Goal: Task Accomplishment & Management: Manage account settings

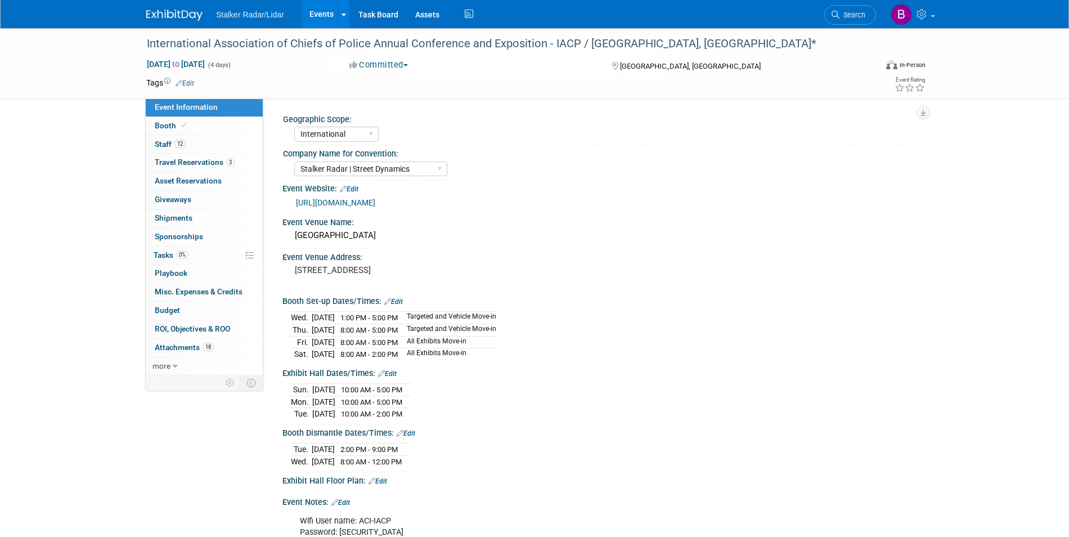
select select "International"
select select "Stalker Radar | Street Dynamics"
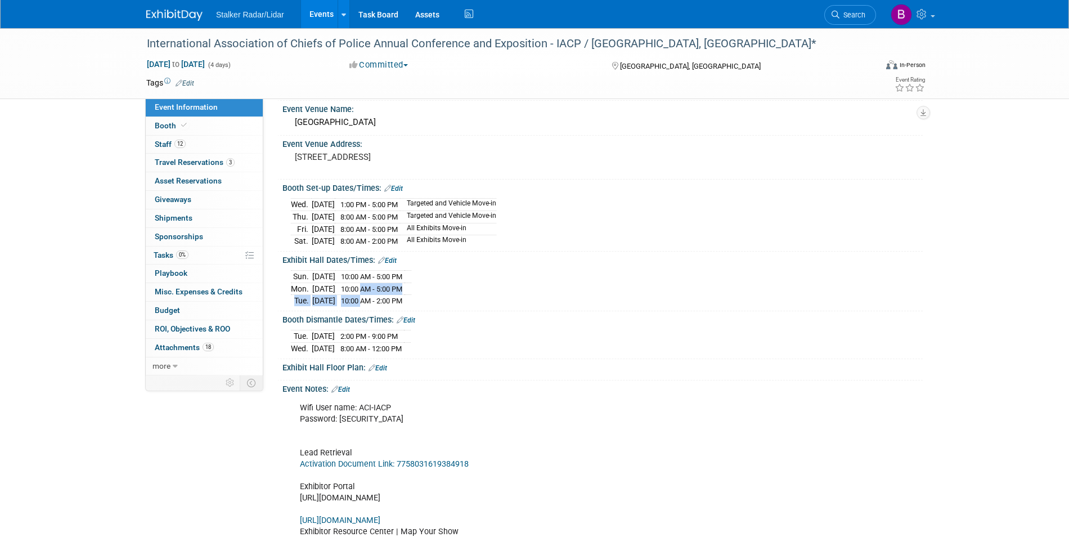
scroll to position [368, 0]
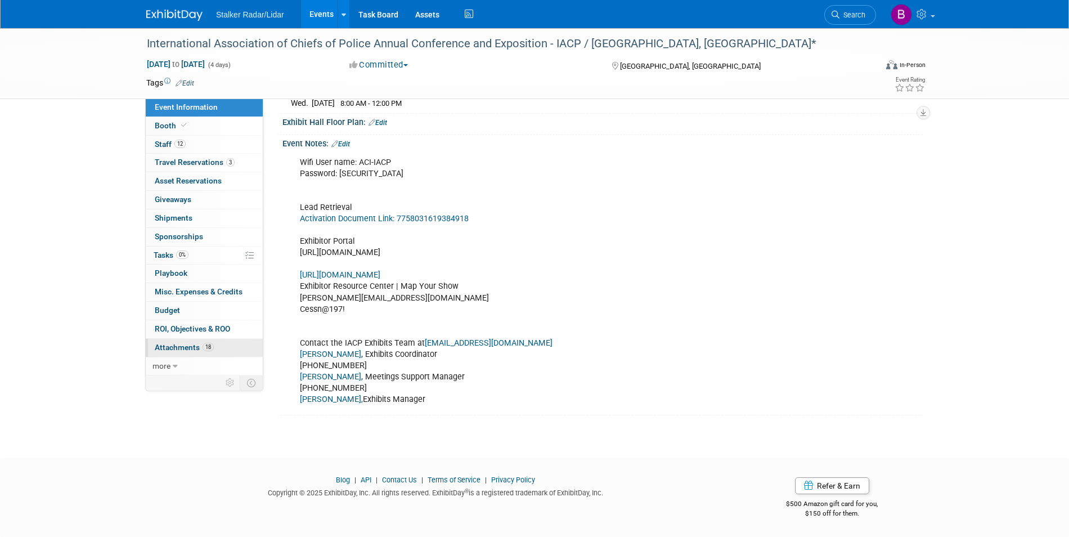
click at [212, 356] on link "18 Attachments 18" at bounding box center [204, 348] width 117 height 18
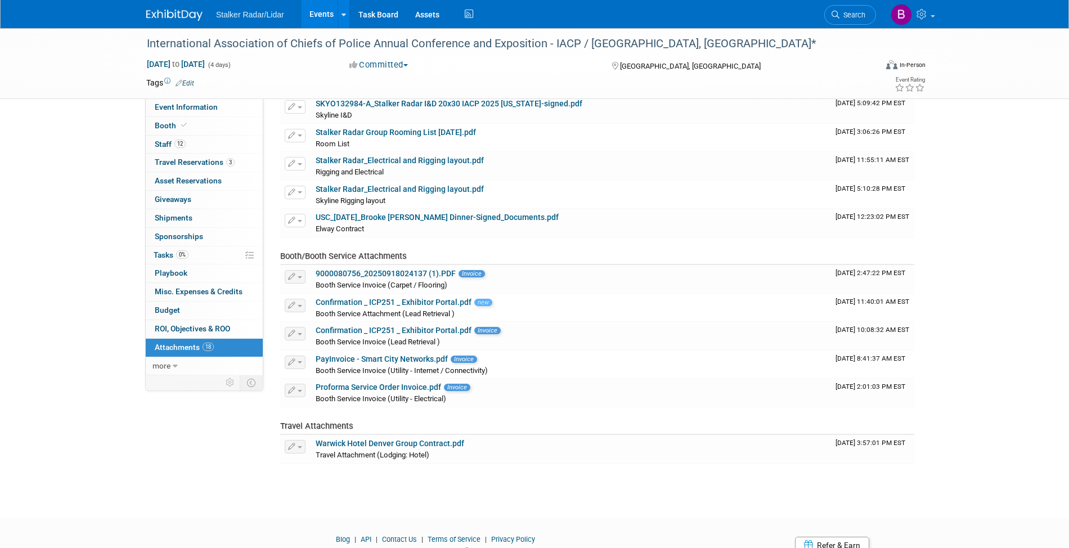
scroll to position [267, 0]
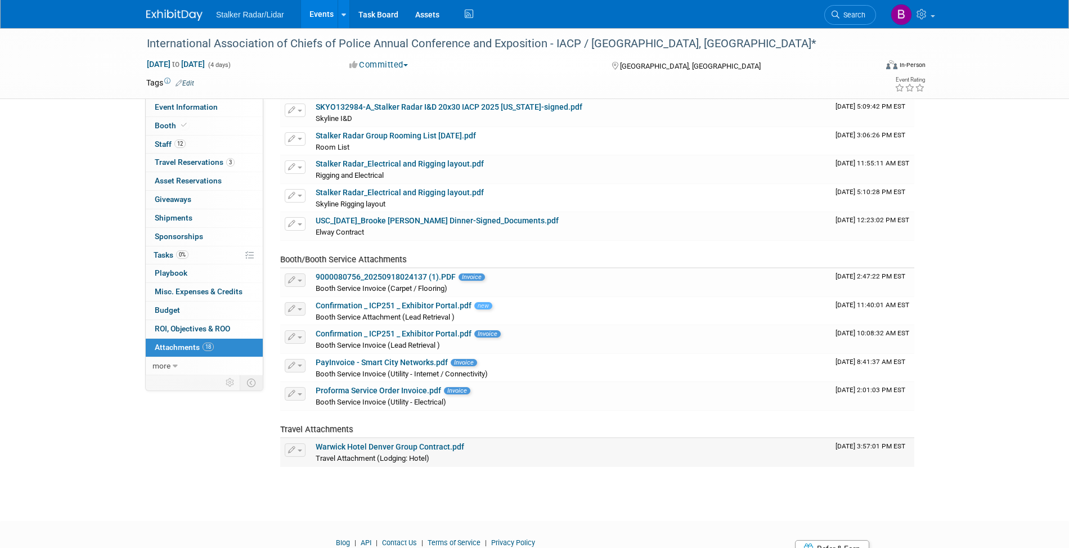
click at [419, 451] on link "Warwick Hotel Denver Group Contract.pdf" at bounding box center [390, 446] width 149 height 9
click at [391, 134] on link "Stalker Radar Group Rooming List [DATE].pdf" at bounding box center [396, 135] width 160 height 9
click at [349, 140] on link "Stalker Radar Group Rooming List [DATE].pdf" at bounding box center [396, 135] width 160 height 9
click at [343, 12] on icon at bounding box center [344, 14] width 5 height 7
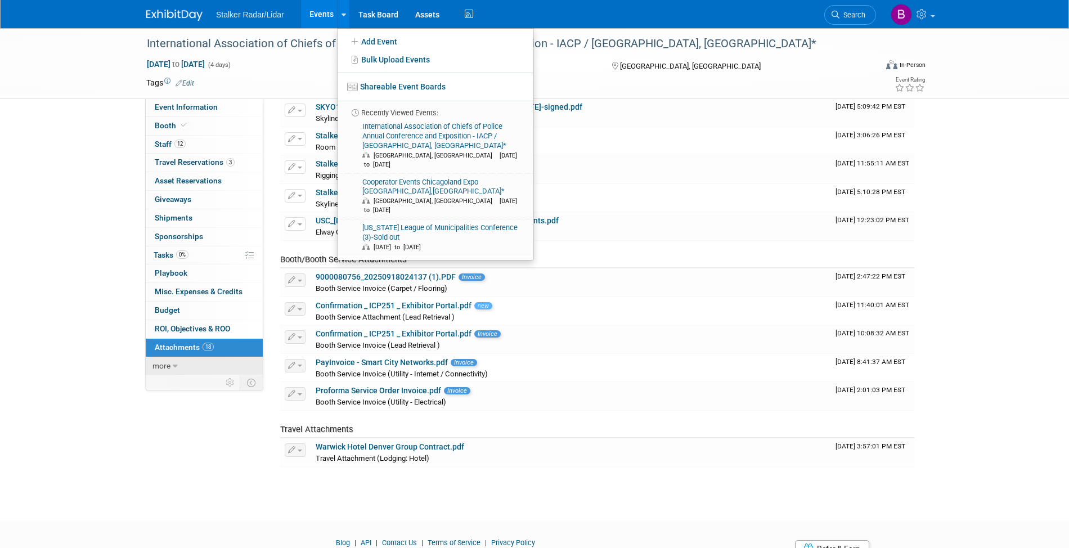
click at [198, 367] on link "more" at bounding box center [204, 366] width 117 height 18
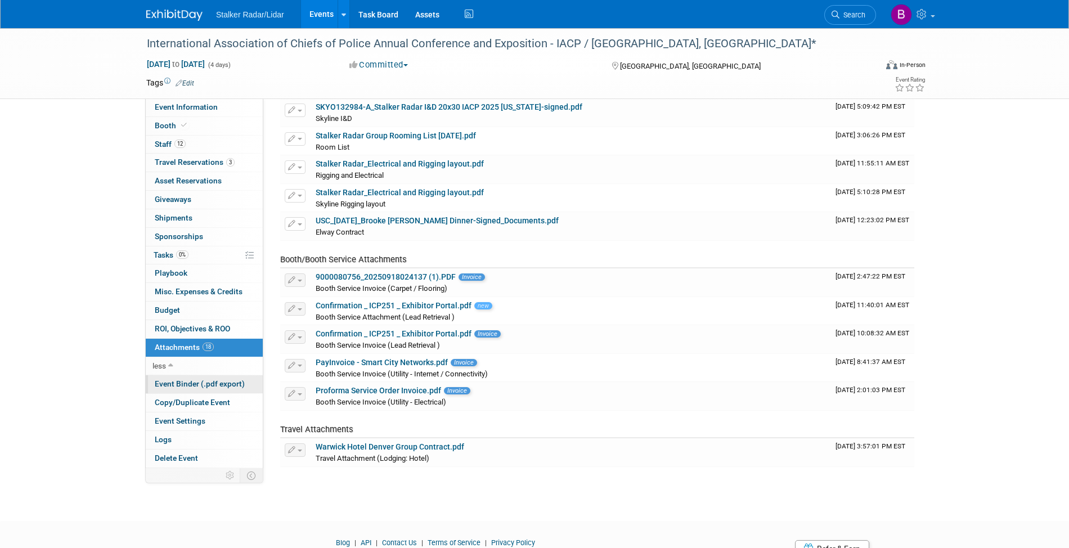
click at [208, 385] on span "Event Binder (.pdf export)" at bounding box center [200, 383] width 90 height 9
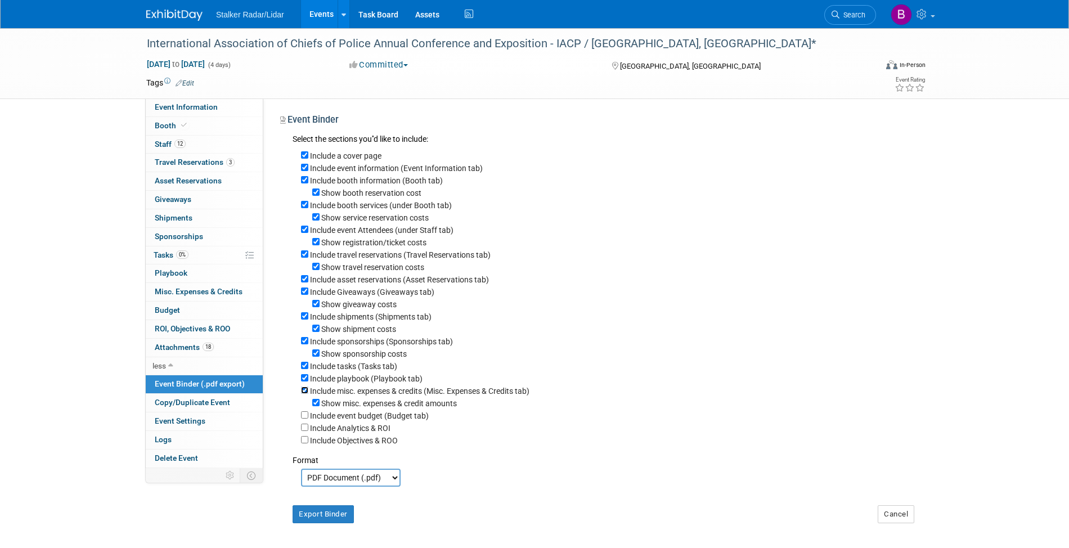
click at [306, 394] on input "Include misc. expenses & credits (Misc. Expenses & Credits tab)" at bounding box center [304, 390] width 7 height 7
checkbox input "false"
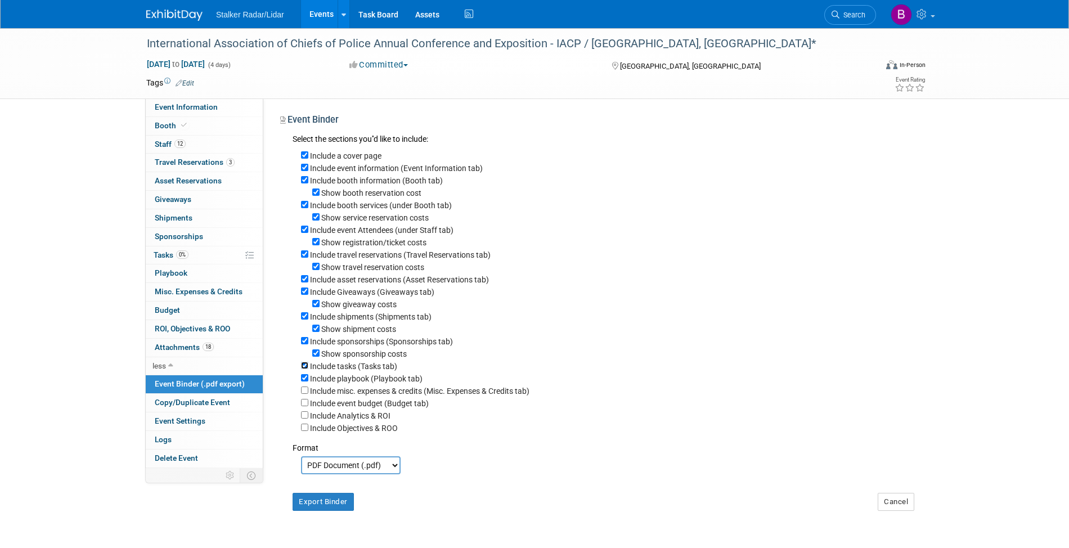
click at [304, 366] on input "Include tasks (Tasks tab)" at bounding box center [304, 365] width 7 height 7
checkbox input "false"
click at [304, 343] on input "Include sponsorships (Sponsorships tab)" at bounding box center [304, 340] width 7 height 7
checkbox input "false"
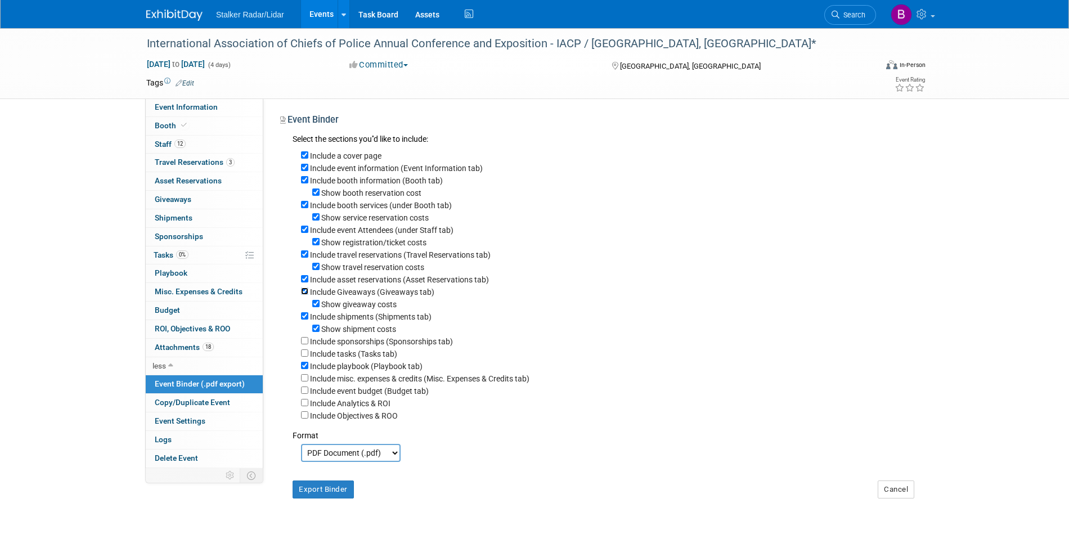
click at [303, 293] on input "Include Giveaways (Giveaways tab)" at bounding box center [304, 291] width 7 height 7
checkbox input "false"
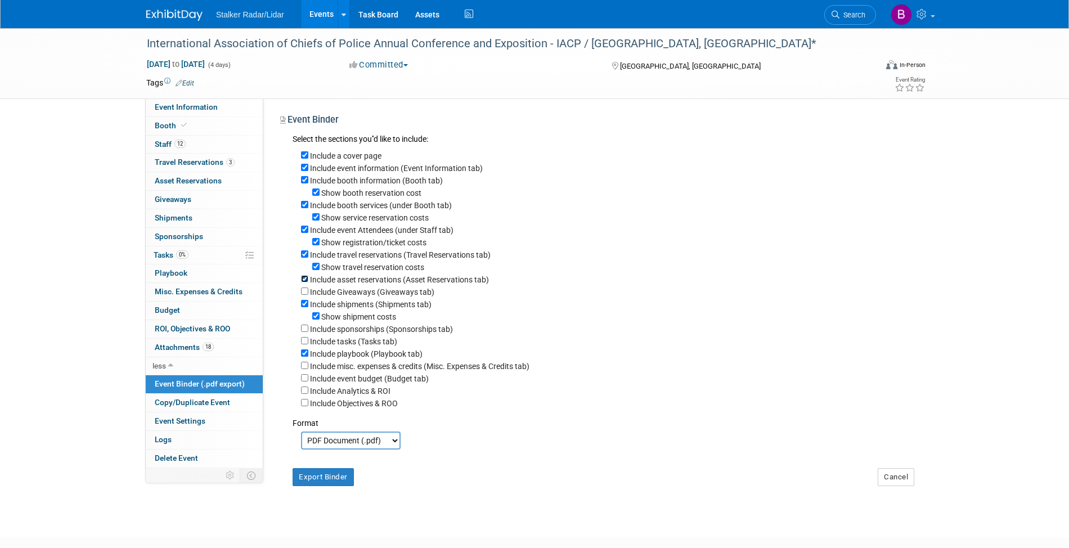
click at [303, 282] on input "Include asset reservations (Asset Reservations tab)" at bounding box center [304, 278] width 7 height 7
checkbox input "false"
click at [304, 257] on input "Include travel reservations (Travel Reservations tab)" at bounding box center [304, 253] width 7 height 7
checkbox input "false"
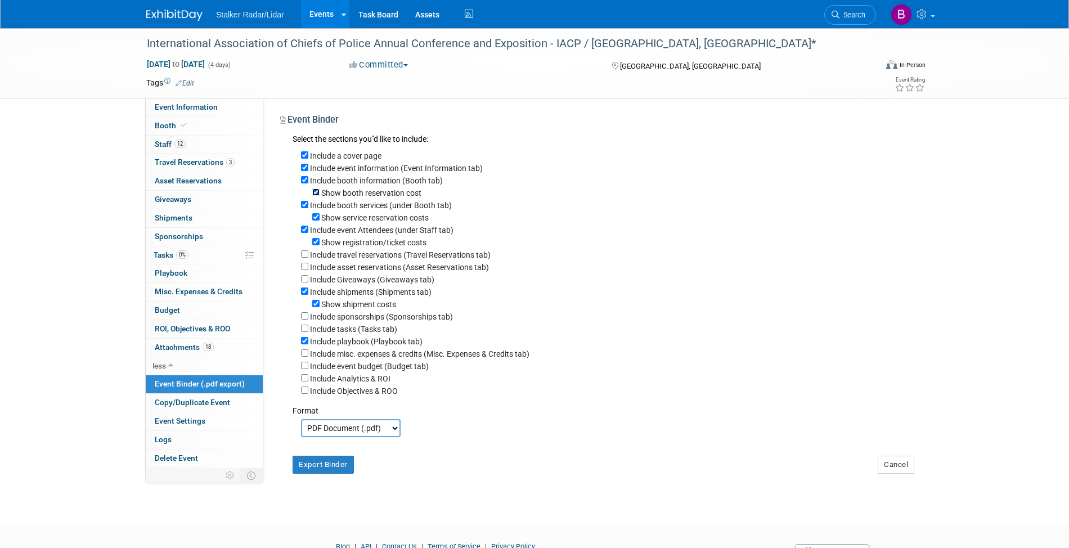
click at [316, 194] on input "Show booth reservation cost" at bounding box center [315, 192] width 7 height 7
checkbox input "false"
click at [316, 218] on input "Show service reservation costs" at bounding box center [315, 216] width 7 height 7
checkbox input "false"
click at [317, 244] on input "Show registration/ticket costs" at bounding box center [315, 241] width 7 height 7
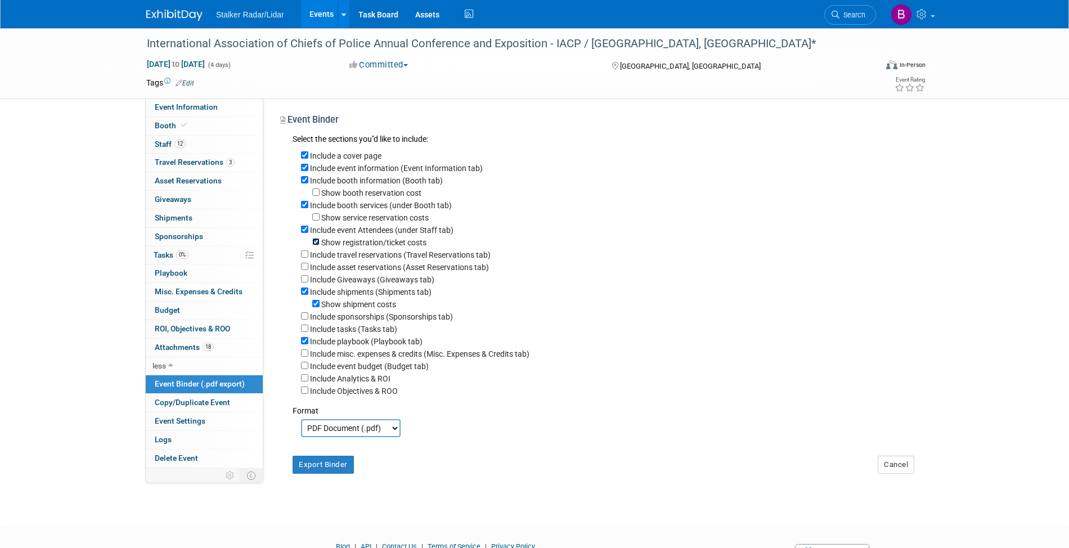
checkbox input "false"
click at [303, 293] on input "Include shipments (Shipments tab)" at bounding box center [304, 291] width 7 height 7
checkbox input "false"
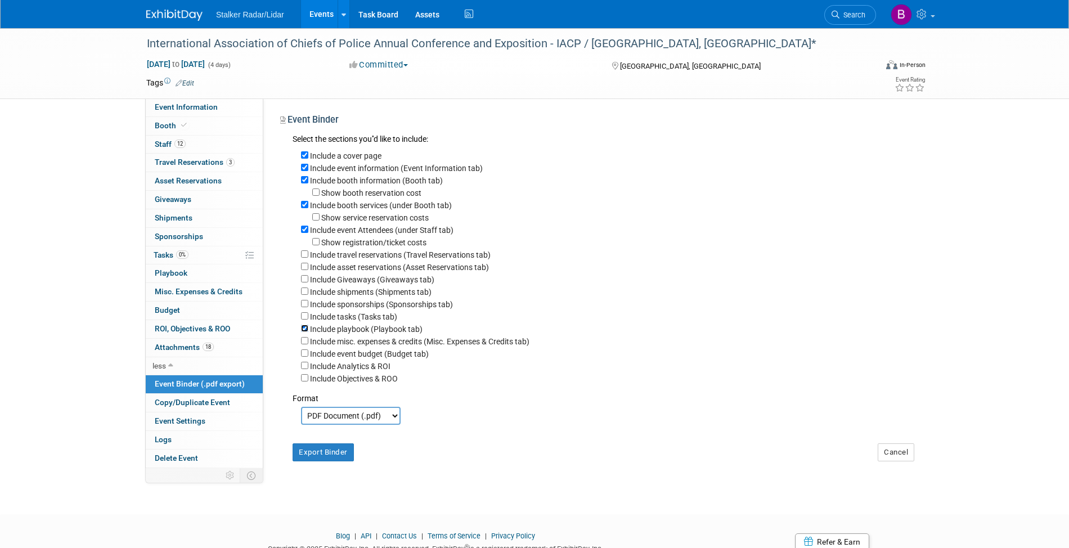
click at [304, 329] on input "Include playbook (Playbook tab)" at bounding box center [304, 328] width 7 height 7
checkbox input "false"
click at [333, 454] on button "Export Binder" at bounding box center [323, 452] width 61 height 18
click at [329, 457] on button "Export Binder" at bounding box center [323, 452] width 61 height 18
click at [185, 129] on span at bounding box center [184, 125] width 10 height 8
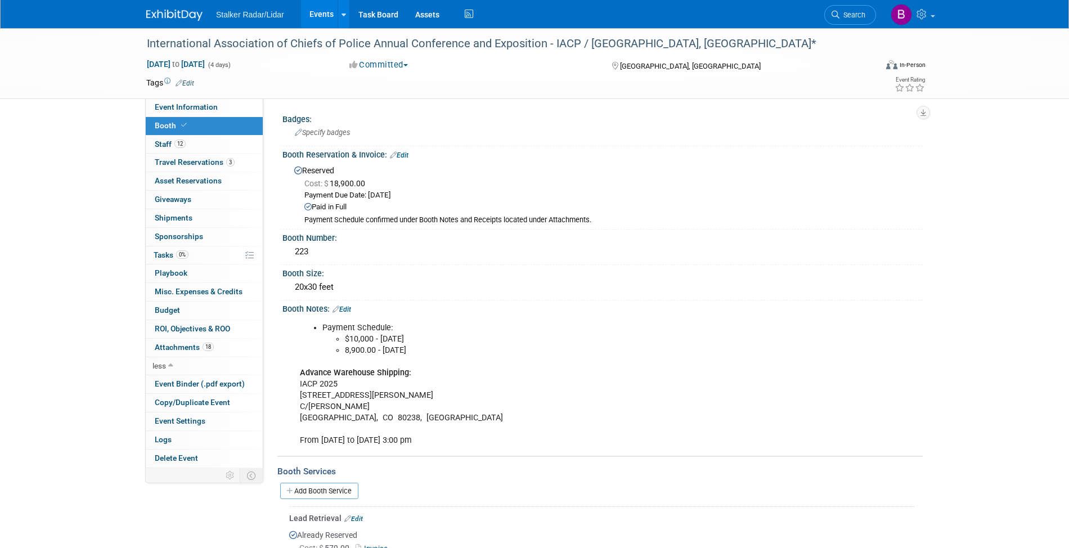
click at [436, 347] on li "8,900.00 - [DATE]" at bounding box center [568, 350] width 447 height 11
drag, startPoint x: 470, startPoint y: 347, endPoint x: 455, endPoint y: 344, distance: 15.4
click at [455, 345] on li "8,900.00 - [DATE]" at bounding box center [568, 350] width 447 height 11
click at [347, 307] on link "Edit" at bounding box center [342, 310] width 19 height 8
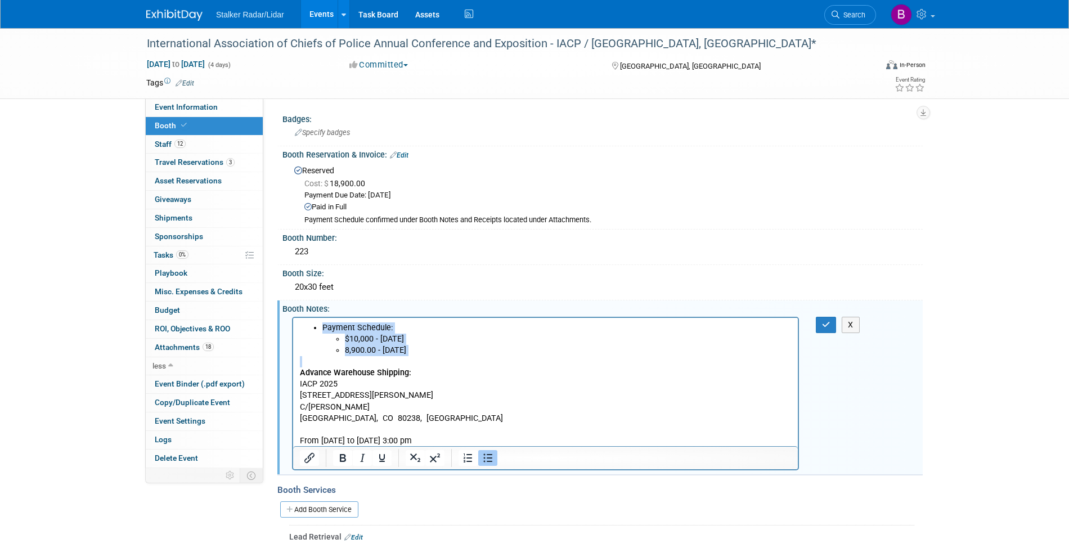
drag, startPoint x: 449, startPoint y: 355, endPoint x: 321, endPoint y: 316, distance: 134.0
click at [321, 317] on html "Payment Schedule: $10,000 - [DATE] 8,900.00 - [DATE] Advance Warehouse Shipping…" at bounding box center [545, 381] width 505 height 129
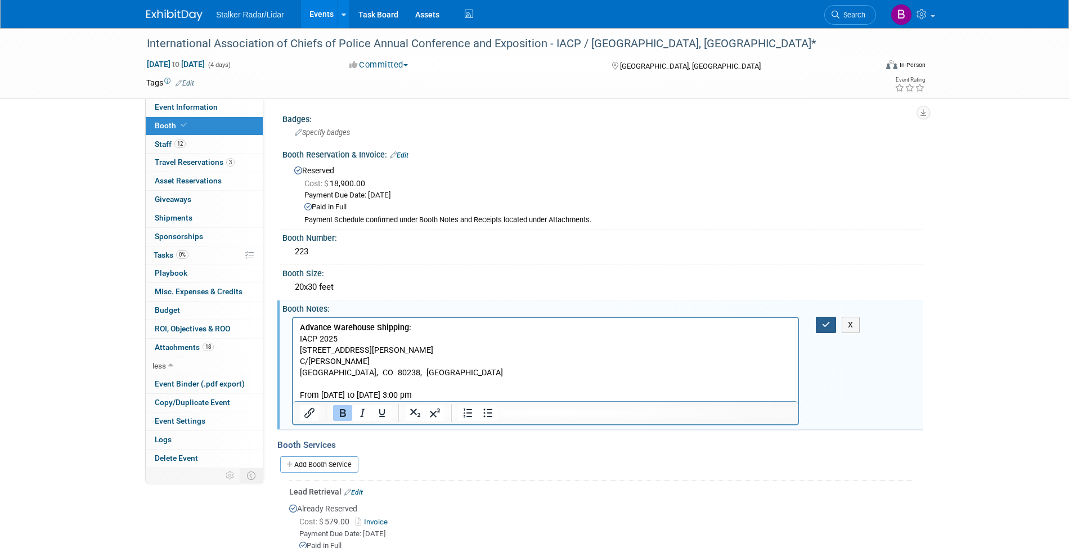
click at [831, 321] on icon "button" at bounding box center [826, 325] width 8 height 8
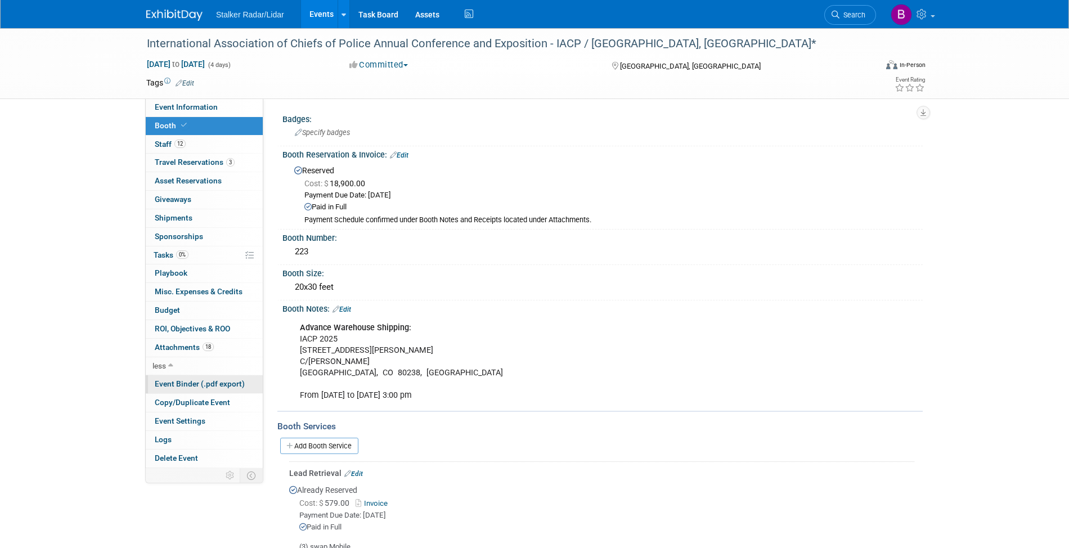
click at [203, 388] on span "Event Binder (.pdf export)" at bounding box center [200, 383] width 90 height 9
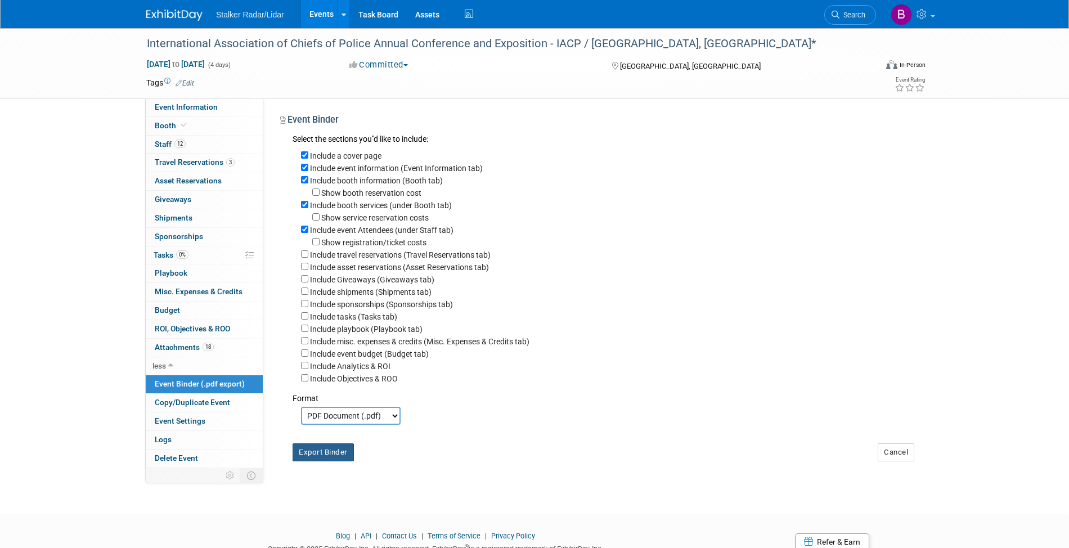
click at [332, 457] on button "Export Binder" at bounding box center [323, 452] width 61 height 18
click at [178, 108] on span "Event Information" at bounding box center [186, 106] width 63 height 9
select select "International"
select select "Stalker Radar | Street Dynamics"
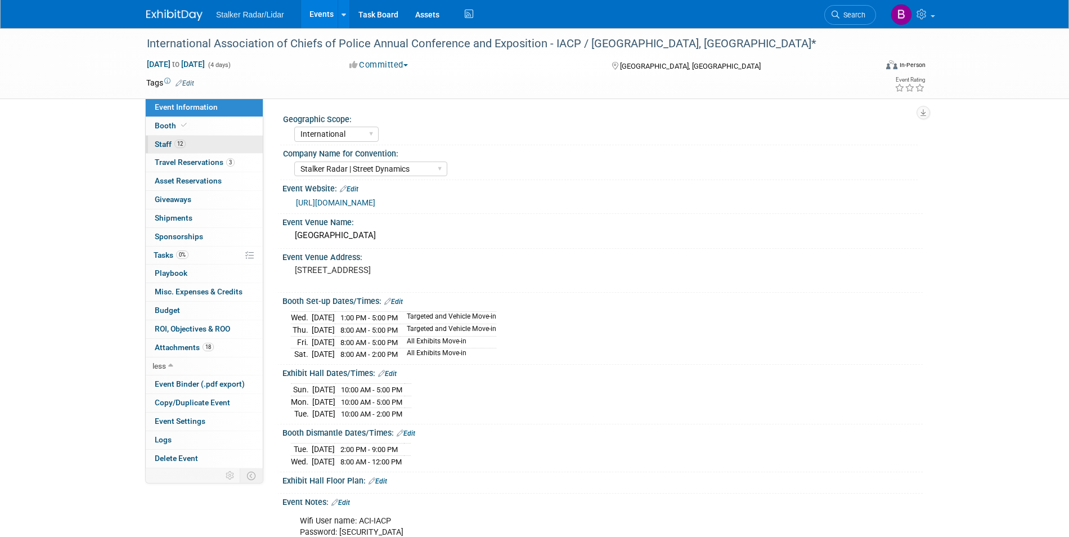
click at [188, 142] on link "12 Staff 12" at bounding box center [204, 145] width 117 height 18
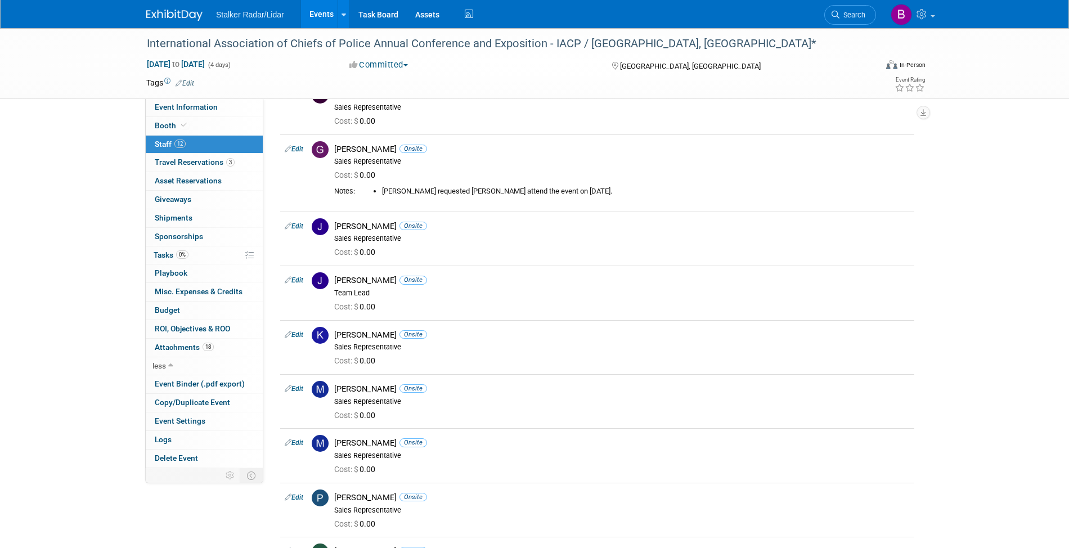
scroll to position [237, 0]
